Goal: Information Seeking & Learning: Learn about a topic

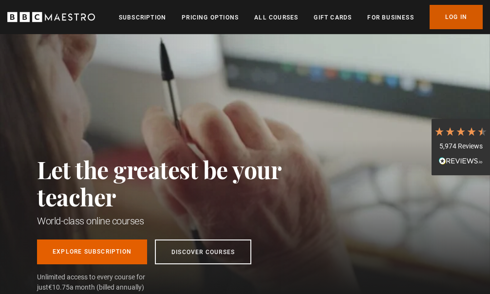
click at [475, 19] on link "Log In" at bounding box center [456, 17] width 53 height 24
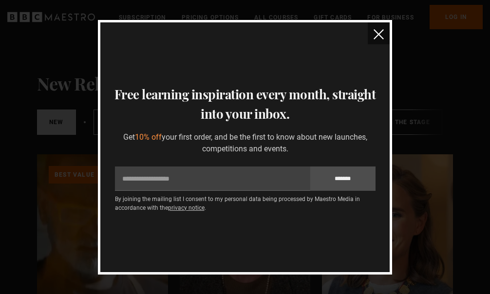
click at [374, 34] on img "close" at bounding box center [379, 34] width 10 height 10
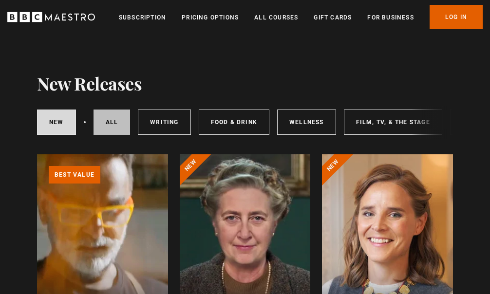
click at [116, 121] on link "All courses" at bounding box center [112, 122] width 37 height 25
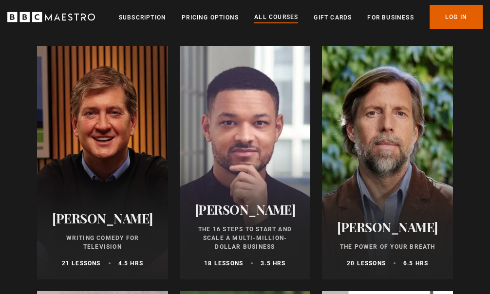
scroll to position [1091, 0]
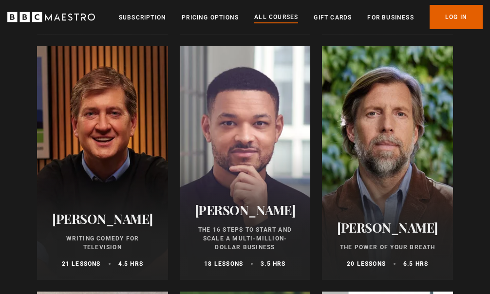
click at [392, 233] on h2 "[PERSON_NAME]" at bounding box center [388, 227] width 108 height 15
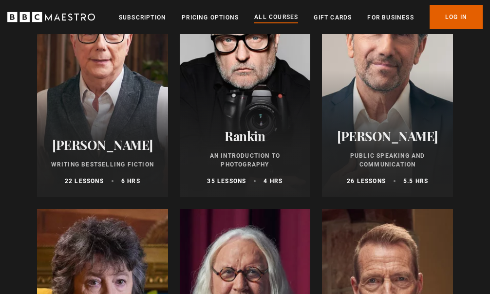
scroll to position [2158, 0]
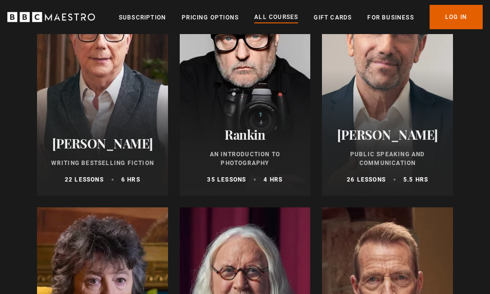
click at [388, 156] on p "Public Speaking and Communication" at bounding box center [388, 159] width 108 height 18
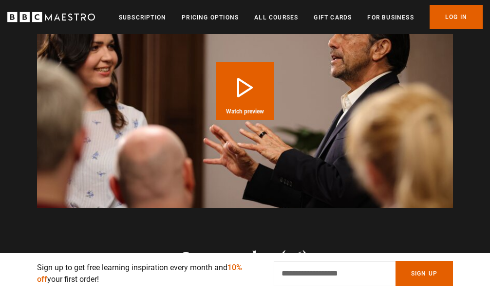
scroll to position [964, 0]
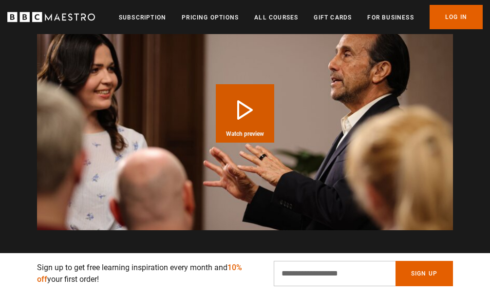
click at [247, 109] on button "Play Course overview for Public Speaking and Communication with Richard Greene …" at bounding box center [245, 113] width 59 height 59
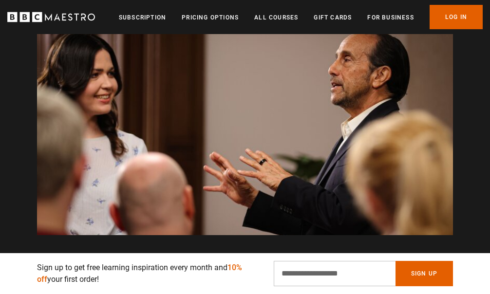
scroll to position [0, 1597]
click at [280, 16] on link "All Courses" at bounding box center [277, 18] width 44 height 10
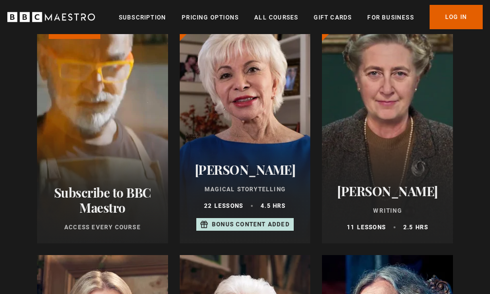
scroll to position [144, 0]
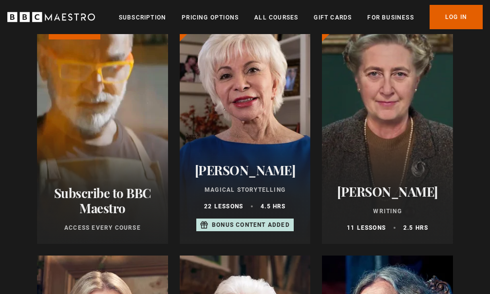
click at [248, 166] on h2 "[PERSON_NAME]" at bounding box center [246, 170] width 108 height 15
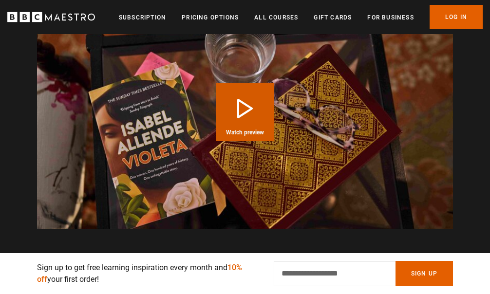
scroll to position [0, 491]
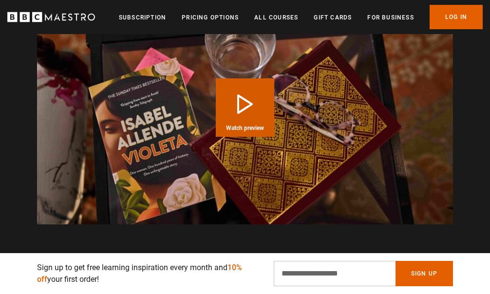
click at [251, 108] on button "Play Course overview for Magical Storytelling with [PERSON_NAME] Watch preview" at bounding box center [245, 107] width 59 height 59
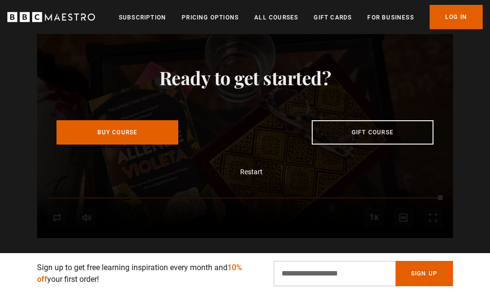
scroll to position [0, 1352]
